Goal: Task Accomplishment & Management: Use online tool/utility

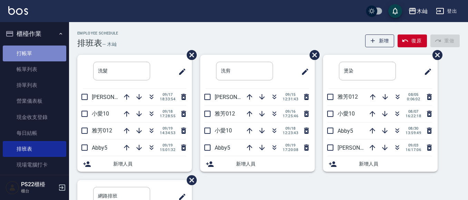
click at [47, 51] on link "打帳單" at bounding box center [35, 54] width 64 height 16
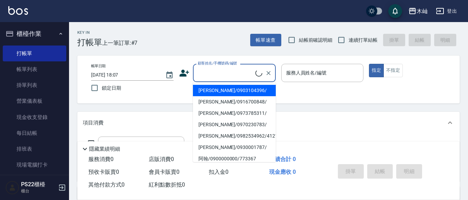
click at [201, 69] on input "顧客姓名/手機號碼/編號" at bounding box center [225, 73] width 59 height 12
click at [178, 74] on button "Choose date, selected date is 2025-09-19" at bounding box center [169, 75] width 17 height 17
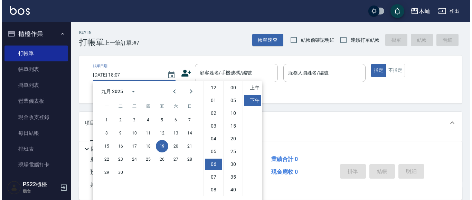
scroll to position [39, 0]
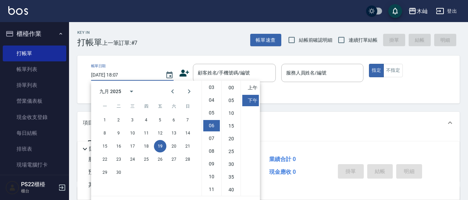
click at [185, 71] on icon at bounding box center [184, 73] width 10 height 10
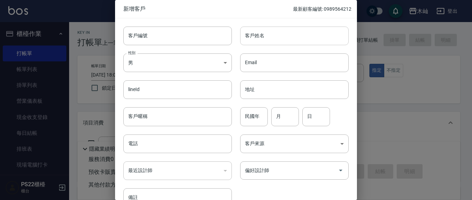
click at [249, 39] on input "客戶姓名" at bounding box center [294, 36] width 108 height 19
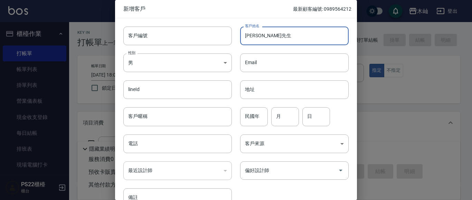
type input "[PERSON_NAME]先生"
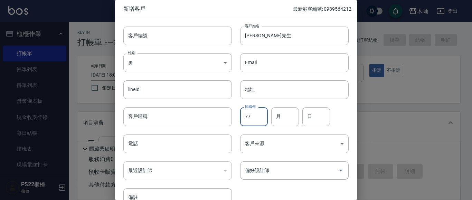
type input "77"
type input "2"
type input "02"
type input "27"
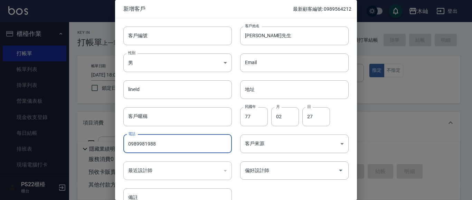
type input "0989981988"
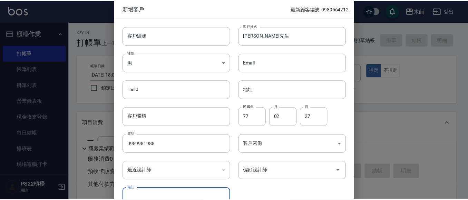
scroll to position [39, 0]
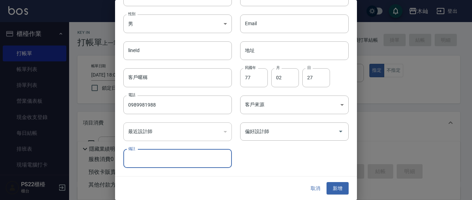
click at [326, 182] on button "新增" at bounding box center [337, 188] width 22 height 13
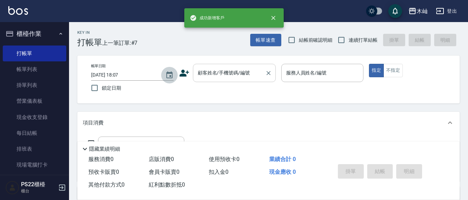
click at [247, 78] on input "顧客姓名/手機號碼/編號" at bounding box center [229, 73] width 66 height 12
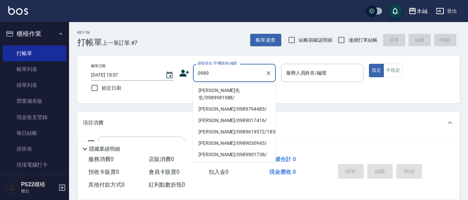
click at [237, 91] on li "[PERSON_NAME]先生/0989981988/" at bounding box center [234, 94] width 83 height 19
type input "[PERSON_NAME]先生/0989981988/"
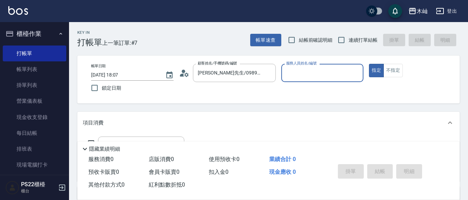
click at [293, 75] on input "服務人員姓名/編號" at bounding box center [323, 73] width 76 height 12
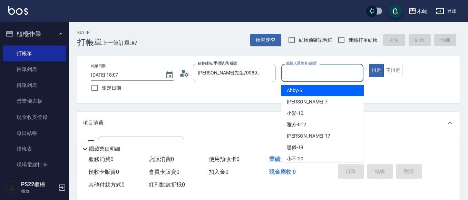
click at [289, 91] on span "Abby -5" at bounding box center [294, 90] width 15 height 7
type input "Abby-5"
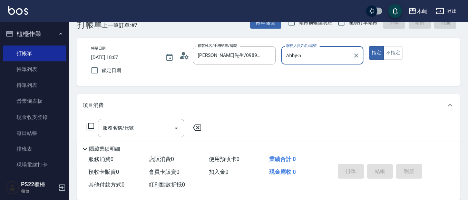
scroll to position [35, 0]
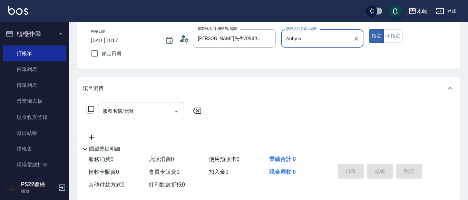
click at [162, 106] on input "服務名稱/代號" at bounding box center [136, 111] width 70 height 12
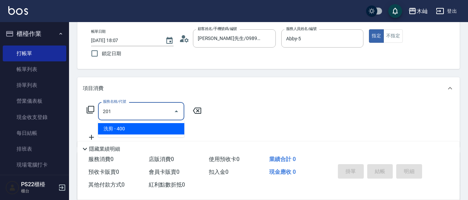
type input "洗剪(201)"
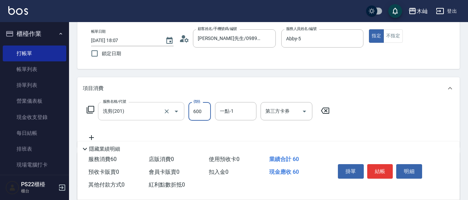
type input "600"
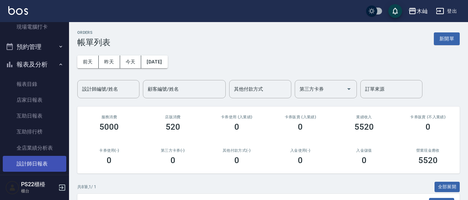
scroll to position [173, 0]
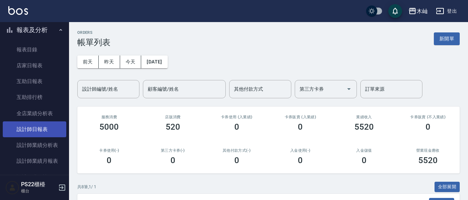
click at [34, 131] on link "設計師日報表" at bounding box center [35, 130] width 64 height 16
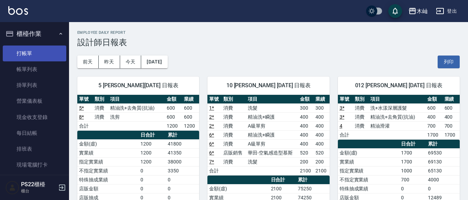
click at [40, 53] on link "打帳單" at bounding box center [35, 54] width 64 height 16
